Goal: Task Accomplishment & Management: Manage account settings

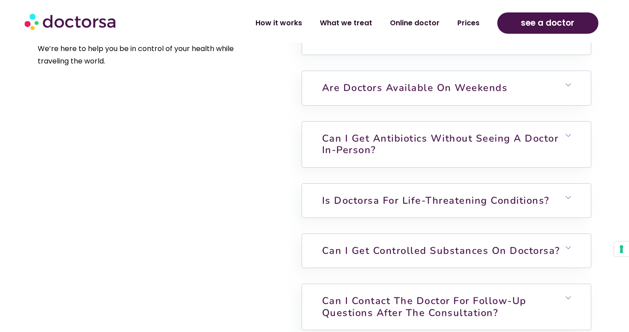
scroll to position [2249, 0]
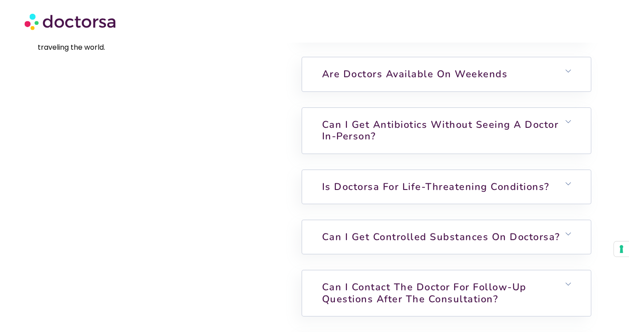
click at [548, 24] on div at bounding box center [314, 21] width 580 height 27
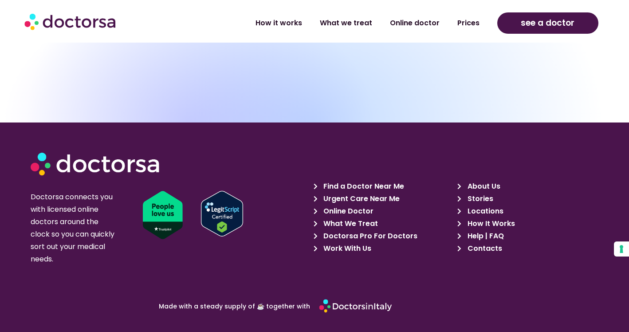
scroll to position [2957, 0]
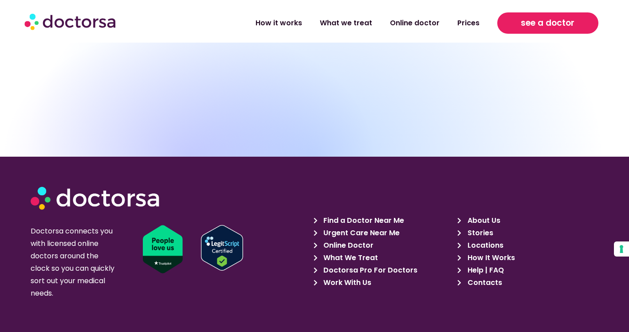
click at [519, 28] on link "see a doctor" at bounding box center [547, 22] width 101 height 21
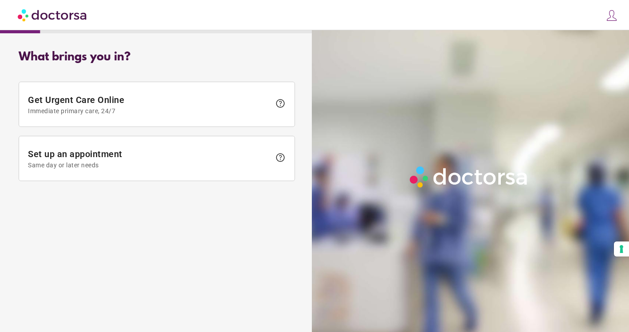
click at [616, 15] on img at bounding box center [612, 15] width 12 height 12
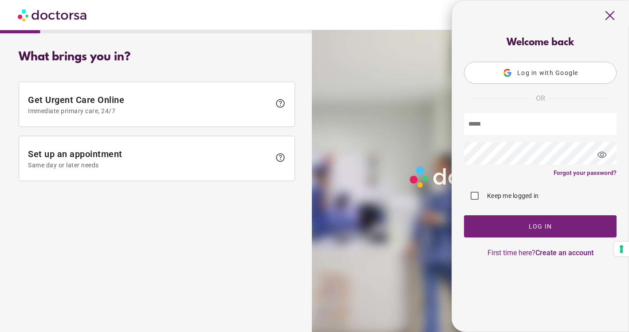
click at [535, 127] on input "text" at bounding box center [540, 124] width 153 height 22
type input "**********"
click at [606, 158] on span "visibility" at bounding box center [602, 155] width 24 height 24
click at [513, 198] on label "Keep me logged in" at bounding box center [511, 195] width 53 height 9
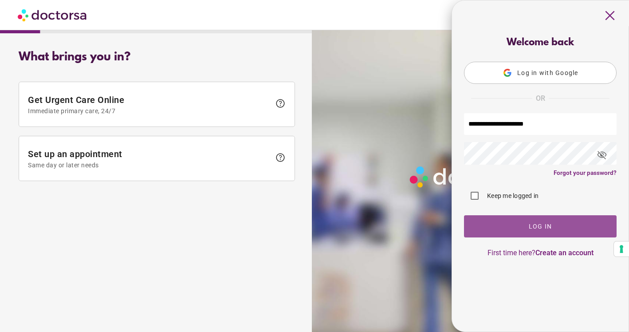
click at [519, 226] on span "button" at bounding box center [540, 226] width 153 height 22
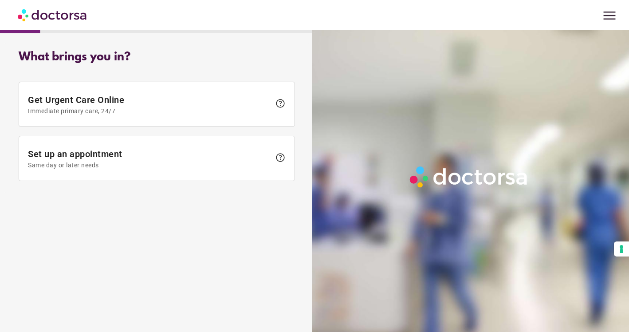
click at [609, 12] on span "menu" at bounding box center [609, 15] width 17 height 17
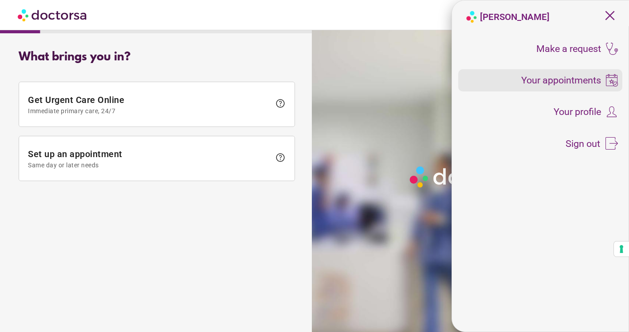
click at [577, 81] on span "Your appointments" at bounding box center [561, 80] width 80 height 10
